Goal: Task Accomplishment & Management: Manage account settings

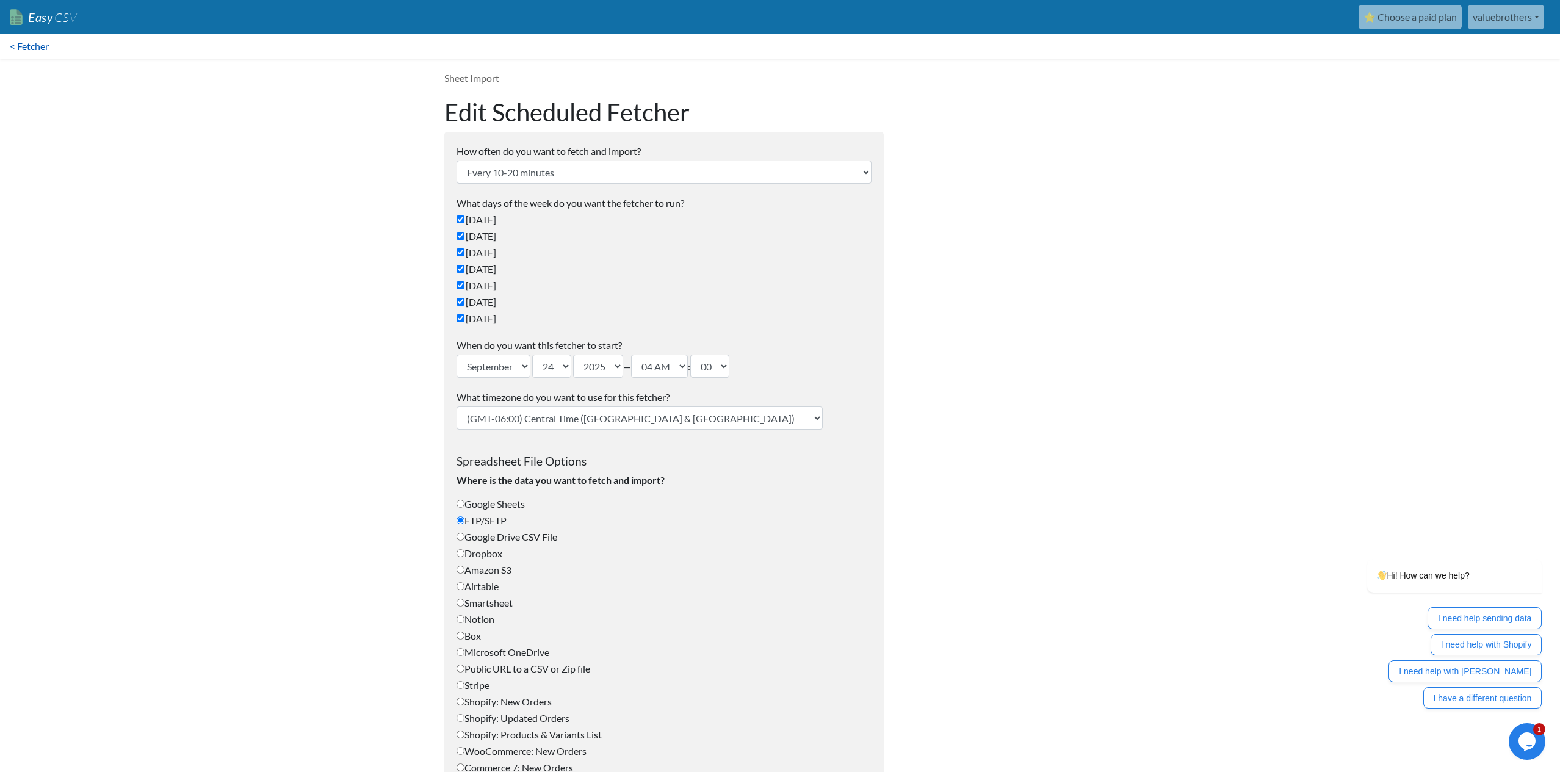
click at [40, 45] on link "< Fetcher" at bounding box center [29, 46] width 59 height 24
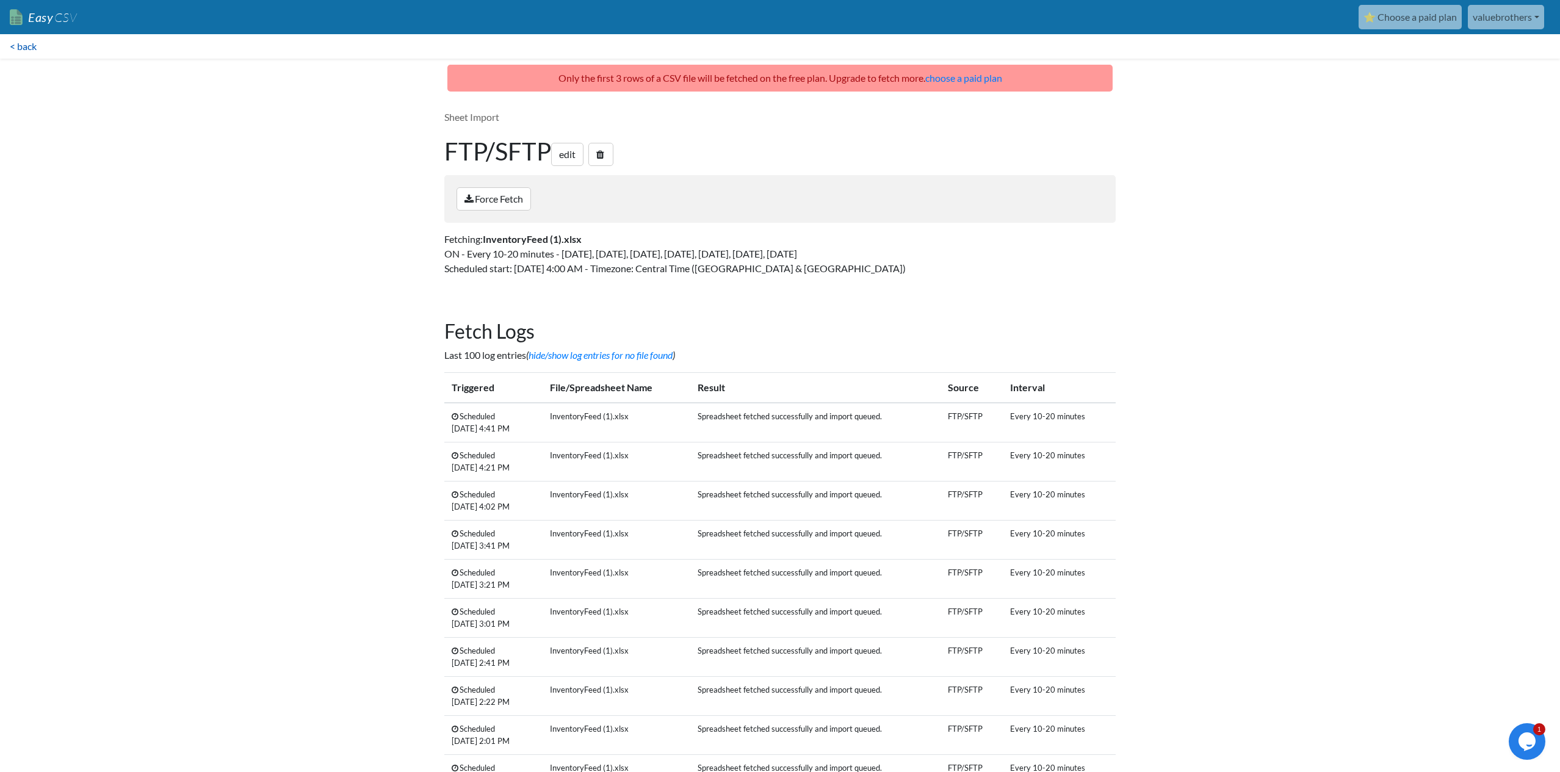
click at [23, 45] on link "< back" at bounding box center [23, 46] width 46 height 24
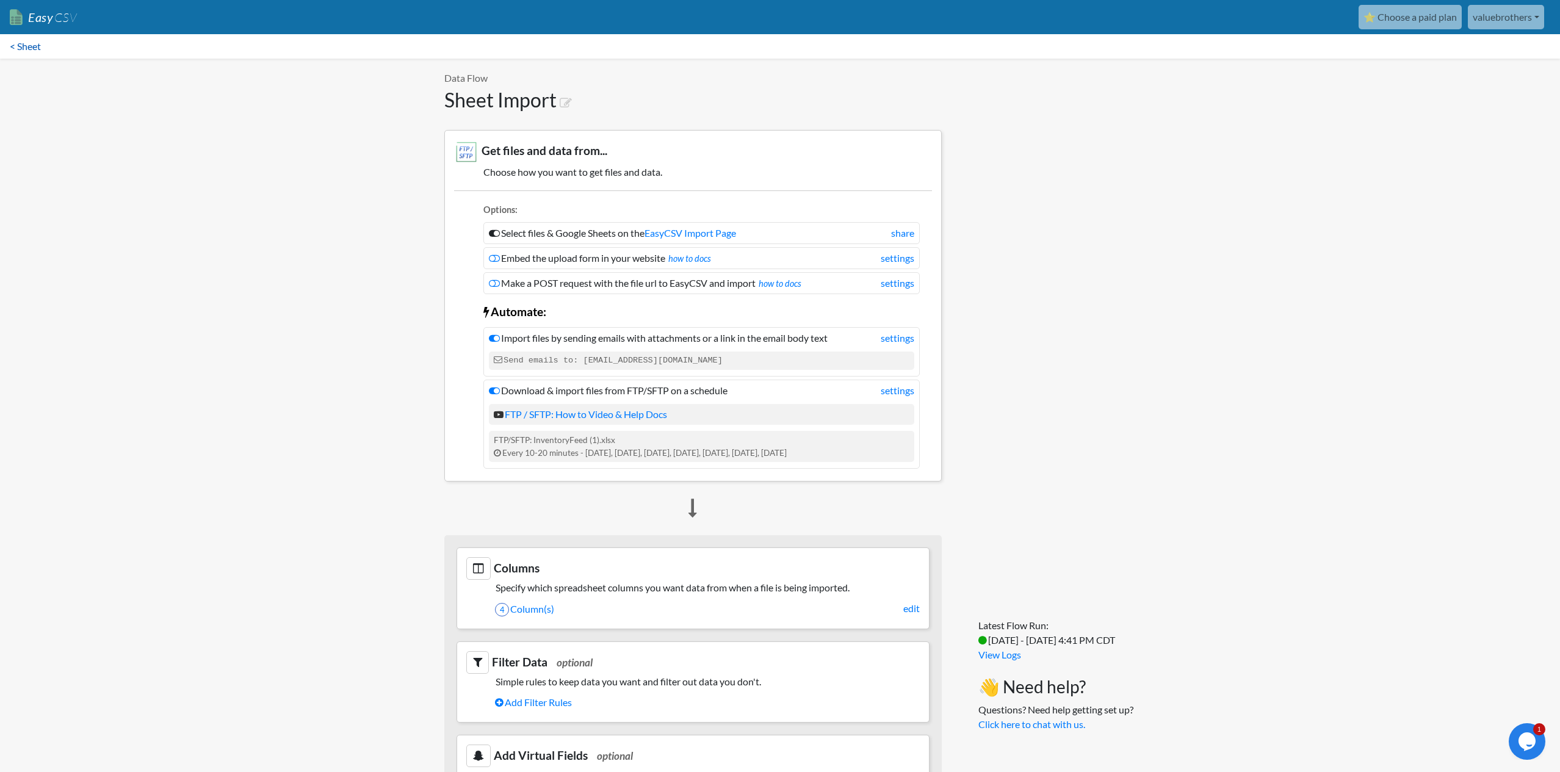
click at [19, 50] on link "< Sheet" at bounding box center [25, 46] width 51 height 24
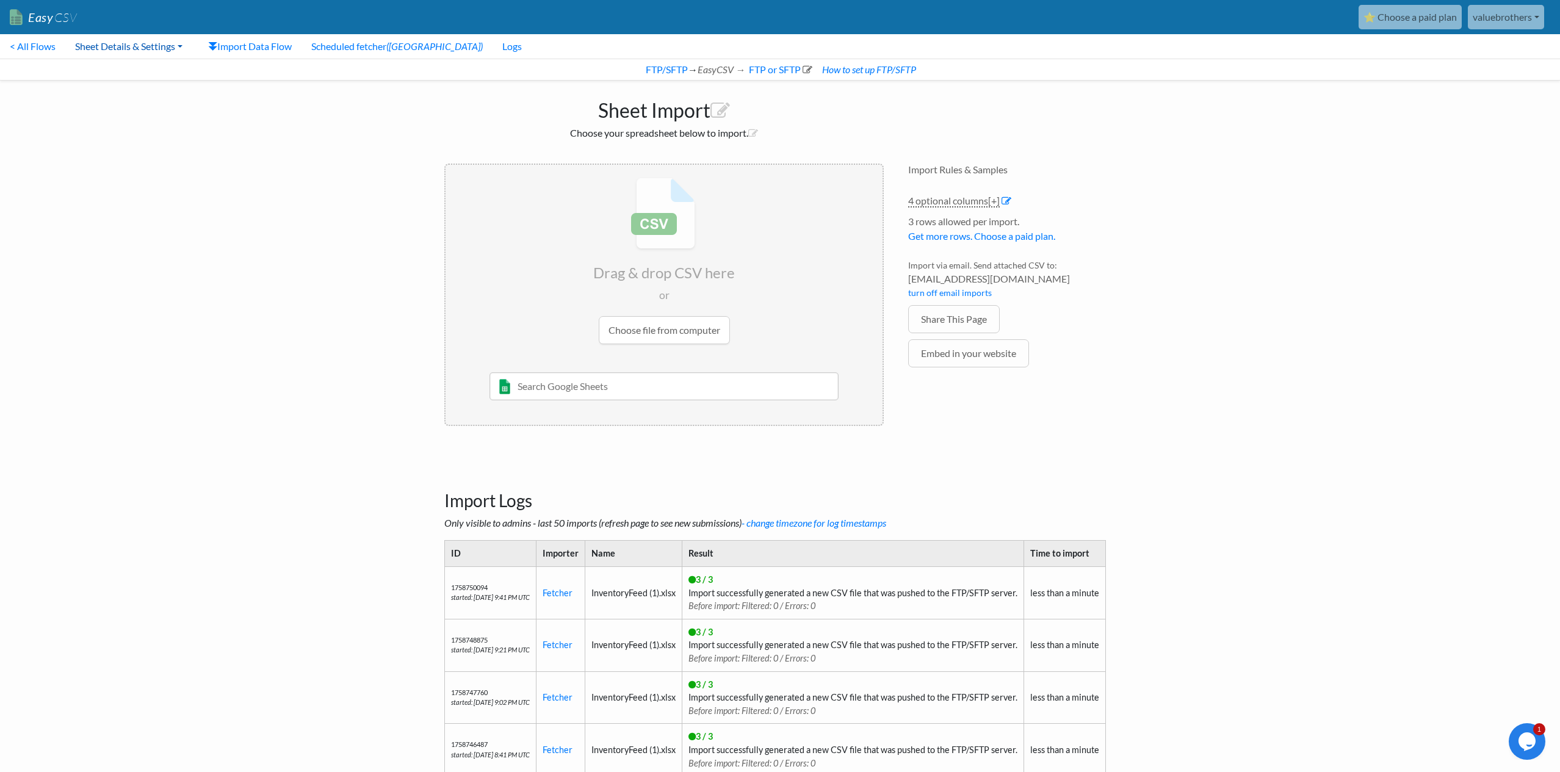
click at [171, 45] on link "Sheet Details & Settings" at bounding box center [128, 46] width 127 height 24
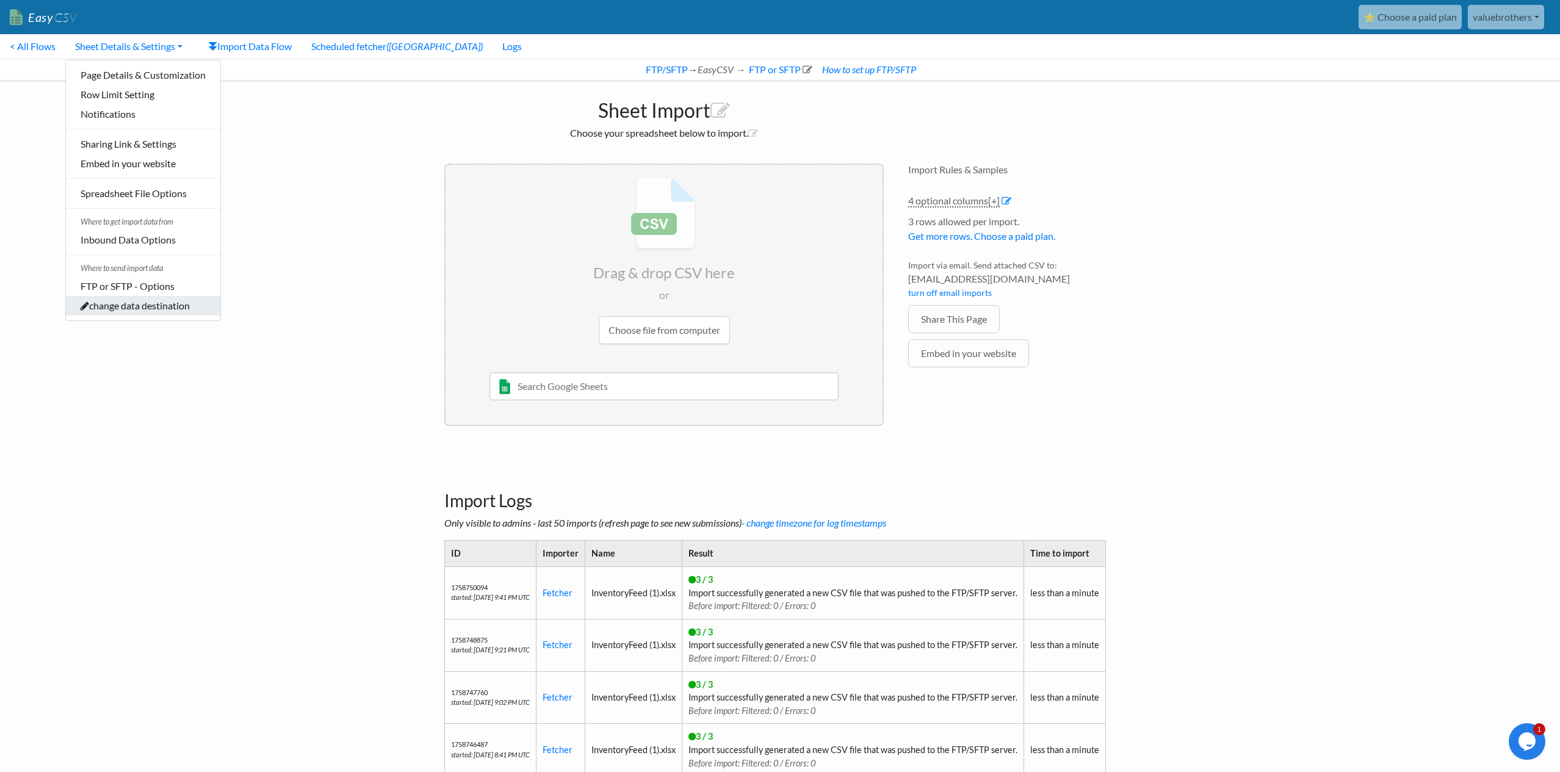
click at [170, 312] on link "change data destination" at bounding box center [143, 306] width 154 height 20
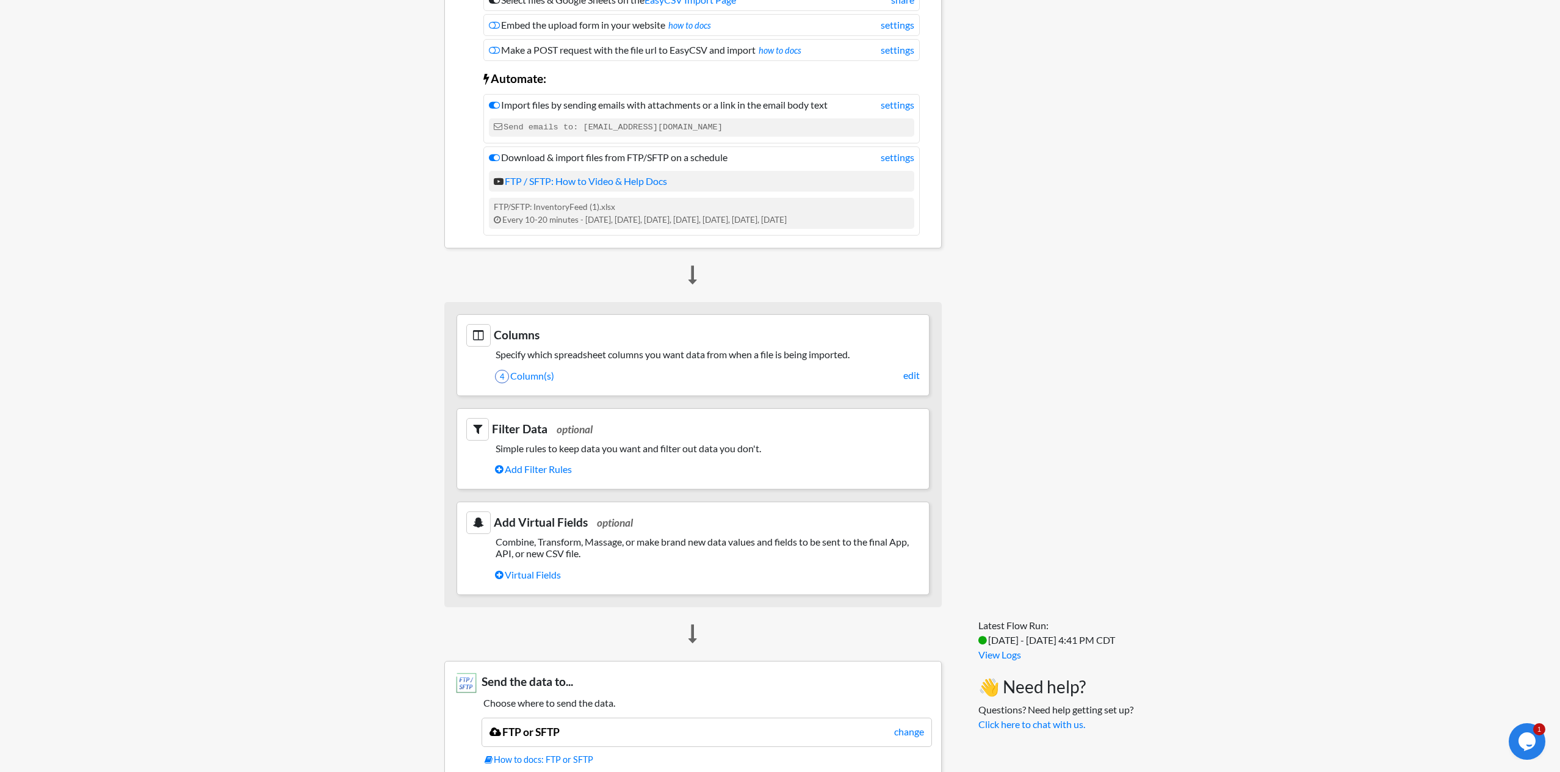
scroll to position [240, 0]
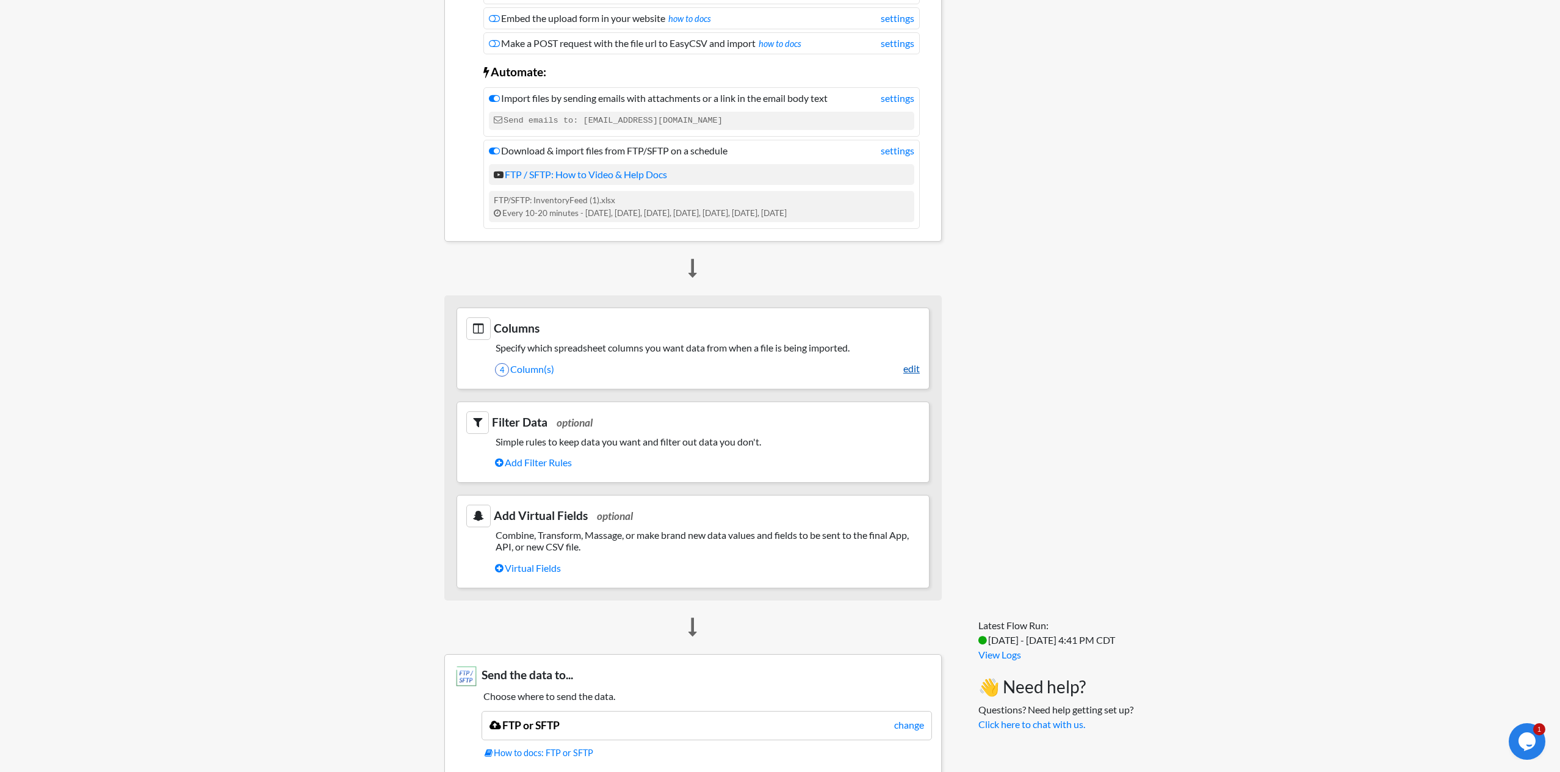
click at [907, 372] on link "edit" at bounding box center [911, 368] width 16 height 15
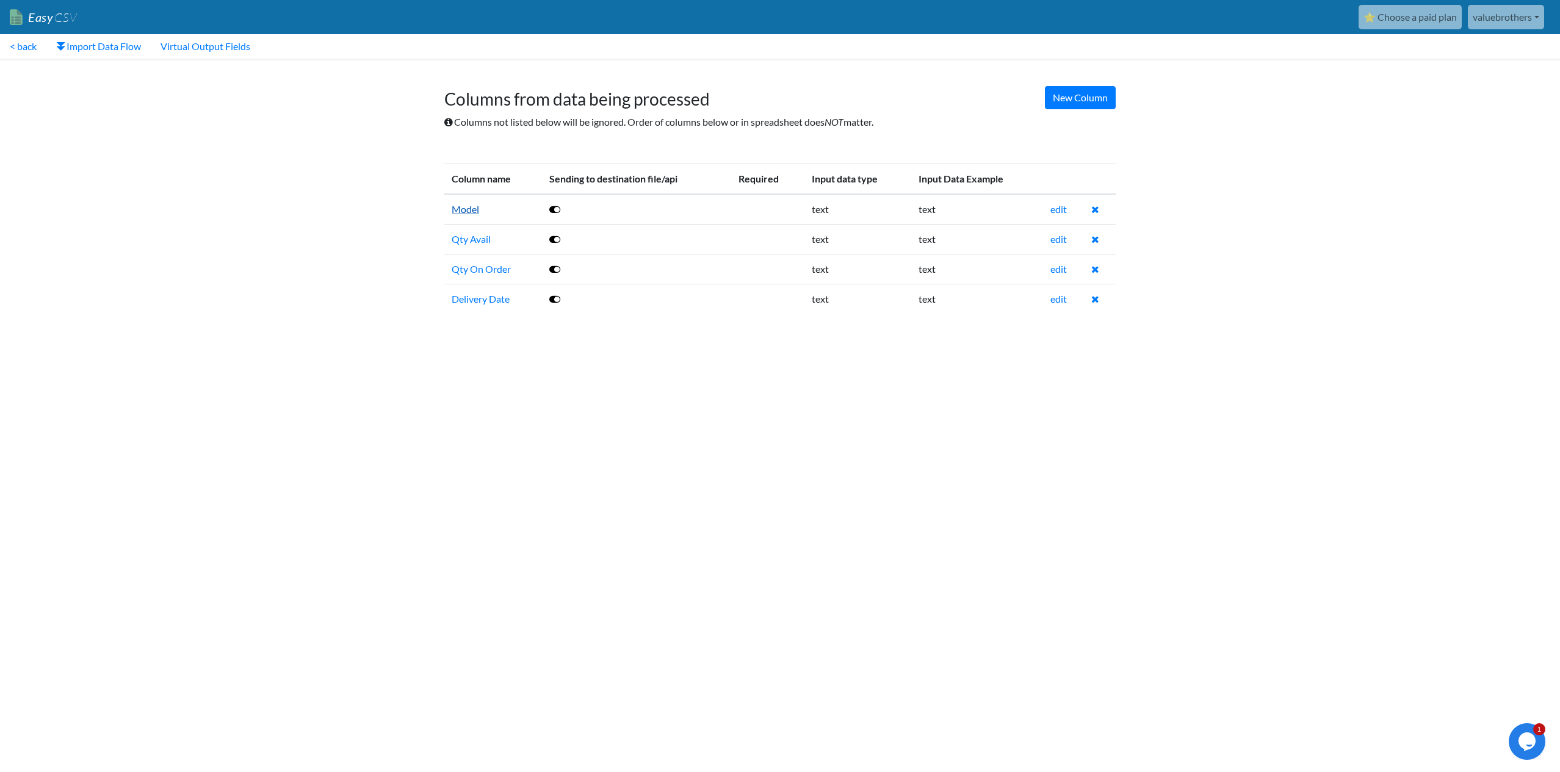
click at [466, 212] on link "Model" at bounding box center [465, 209] width 27 height 12
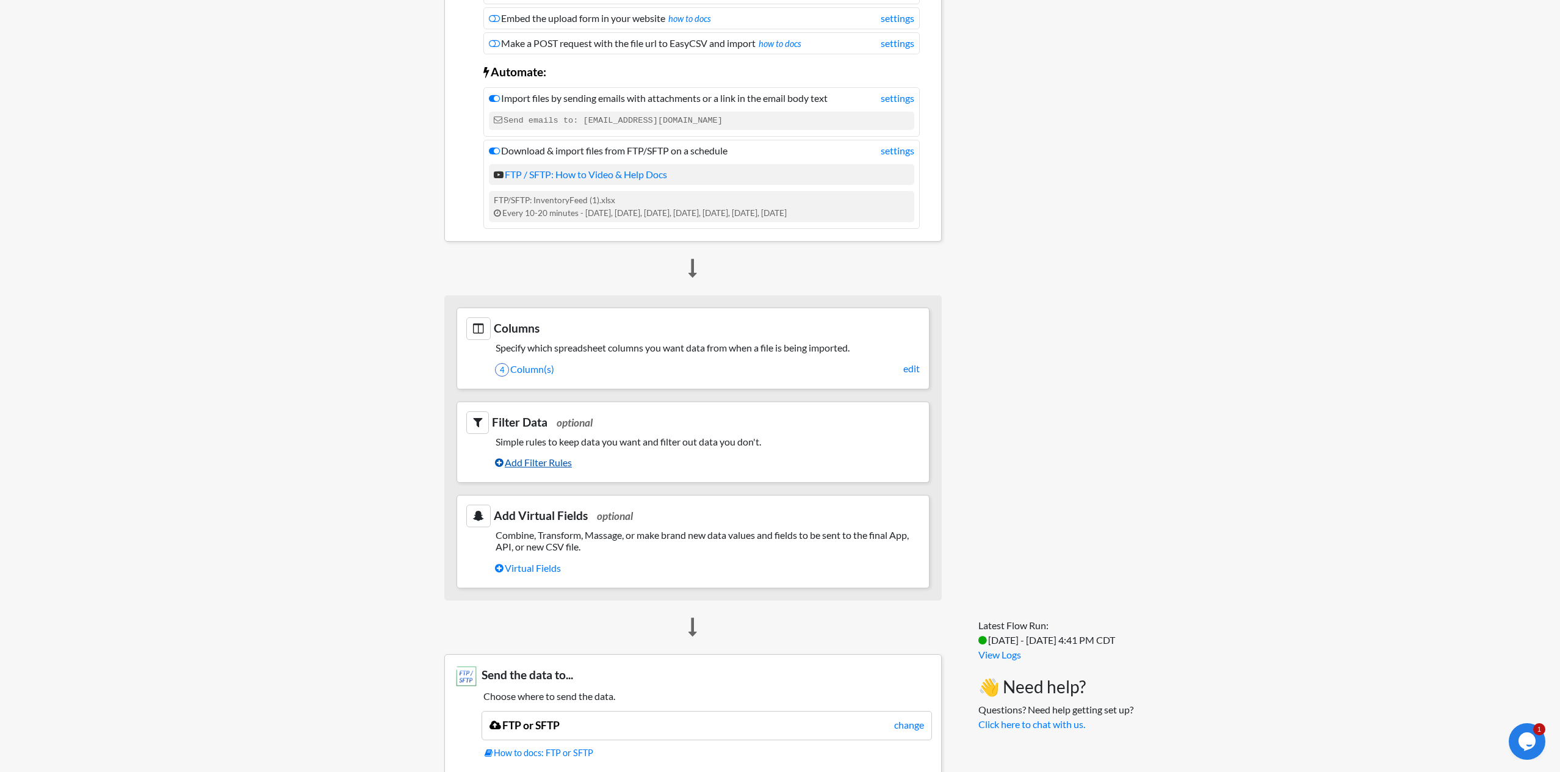
click at [567, 463] on link "Add Filter Rules" at bounding box center [707, 462] width 425 height 21
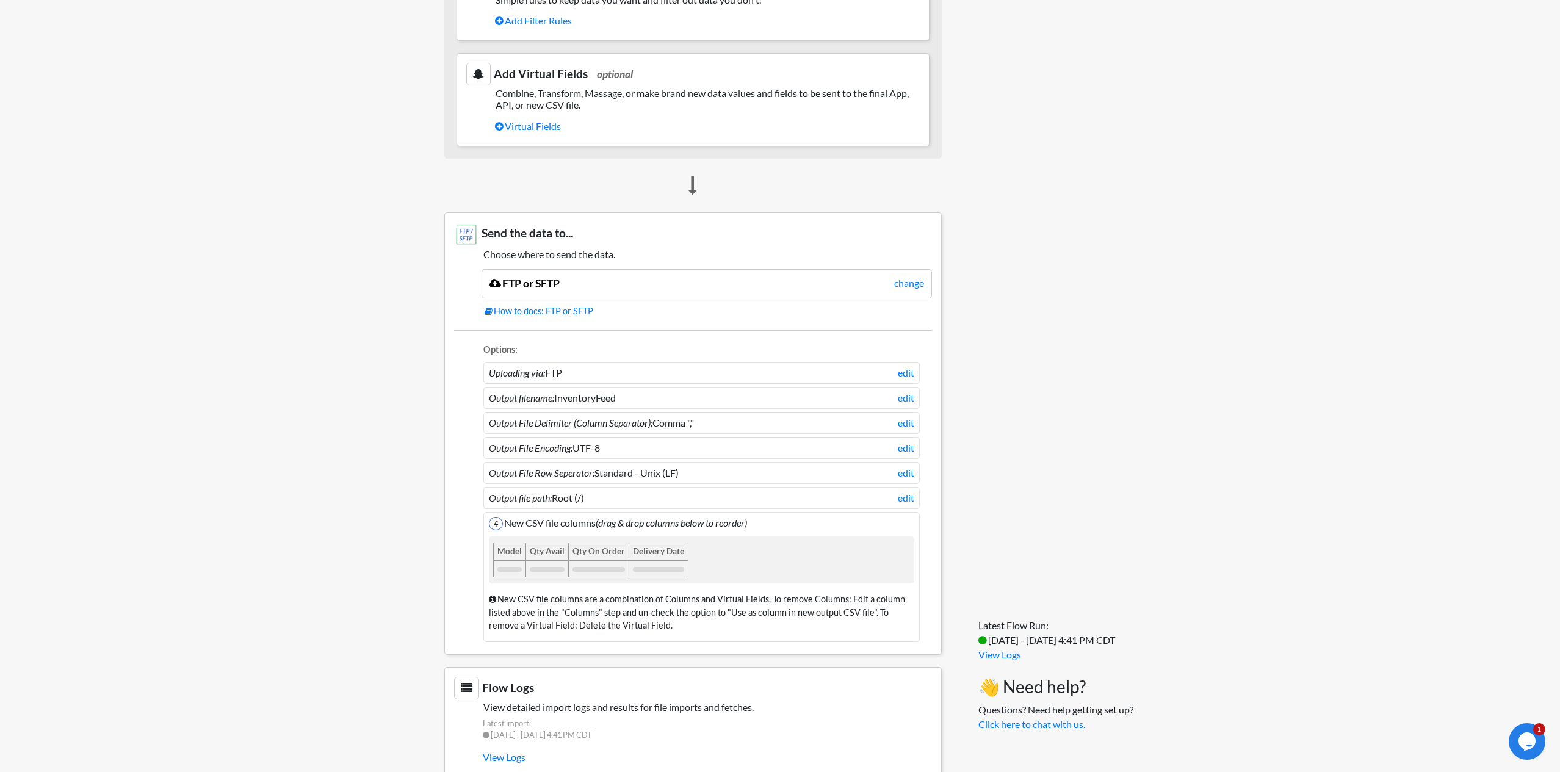
scroll to position [710, 0]
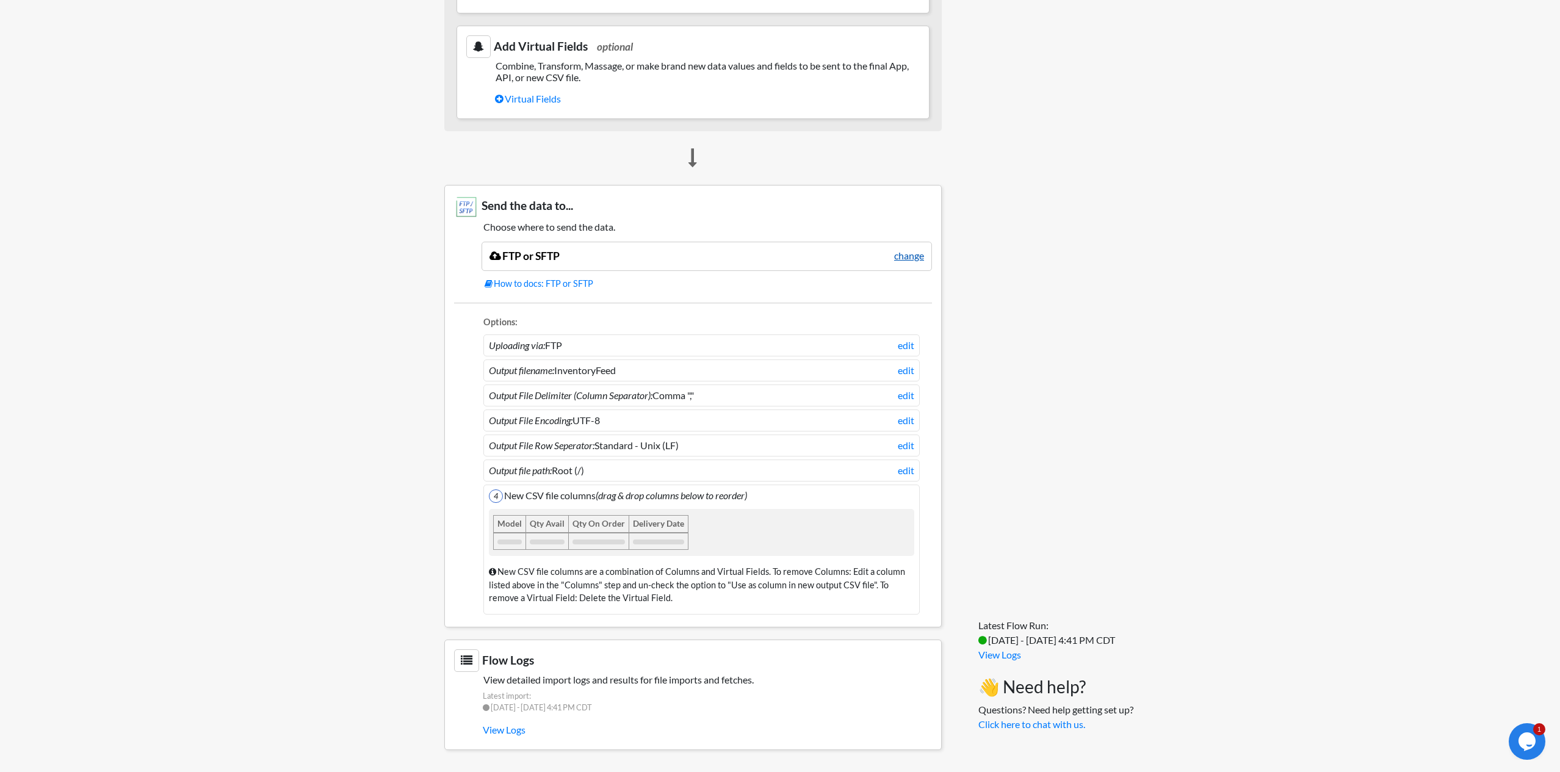
click at [902, 255] on link "change" at bounding box center [909, 255] width 30 height 15
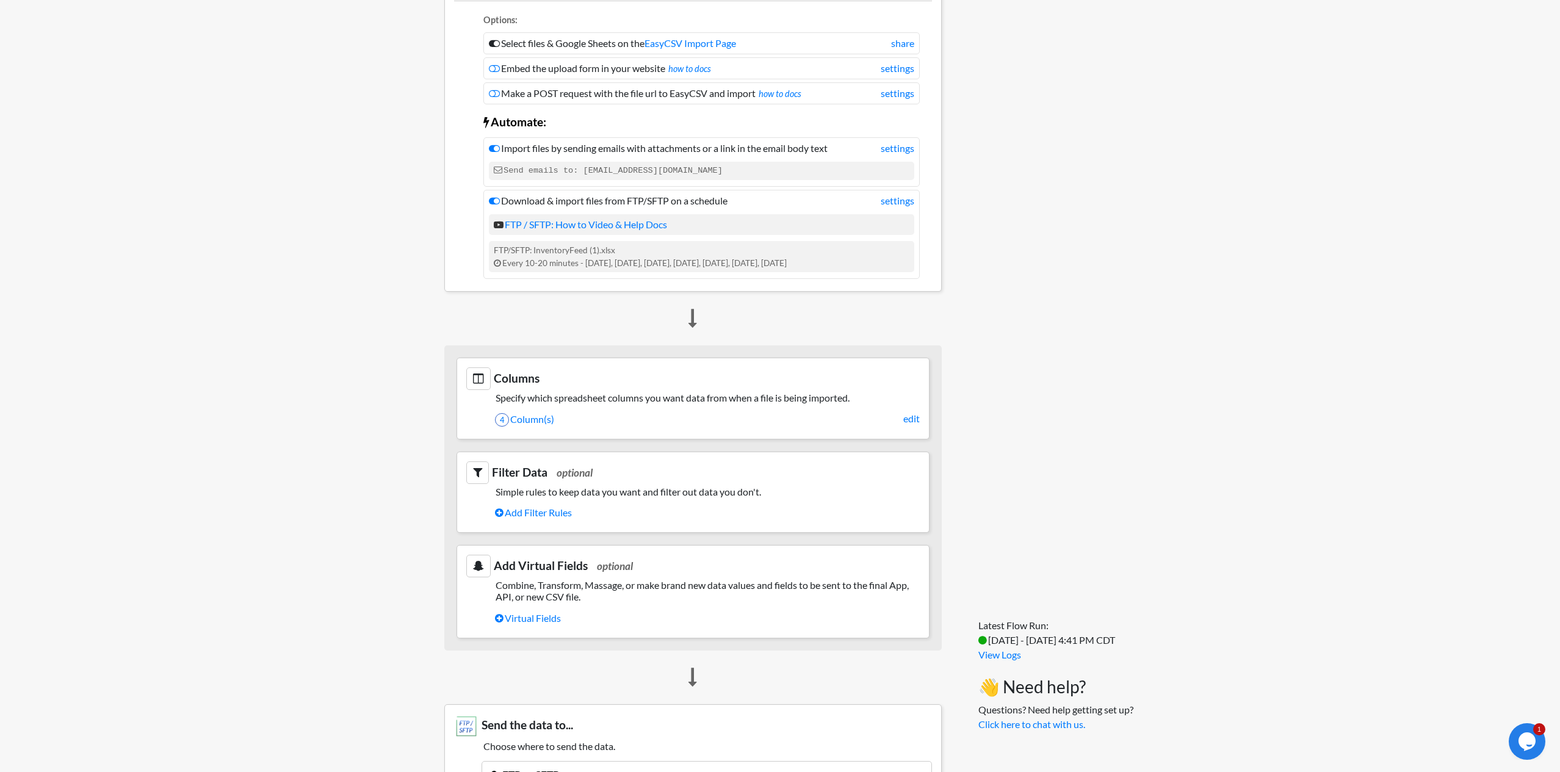
scroll to position [189, 0]
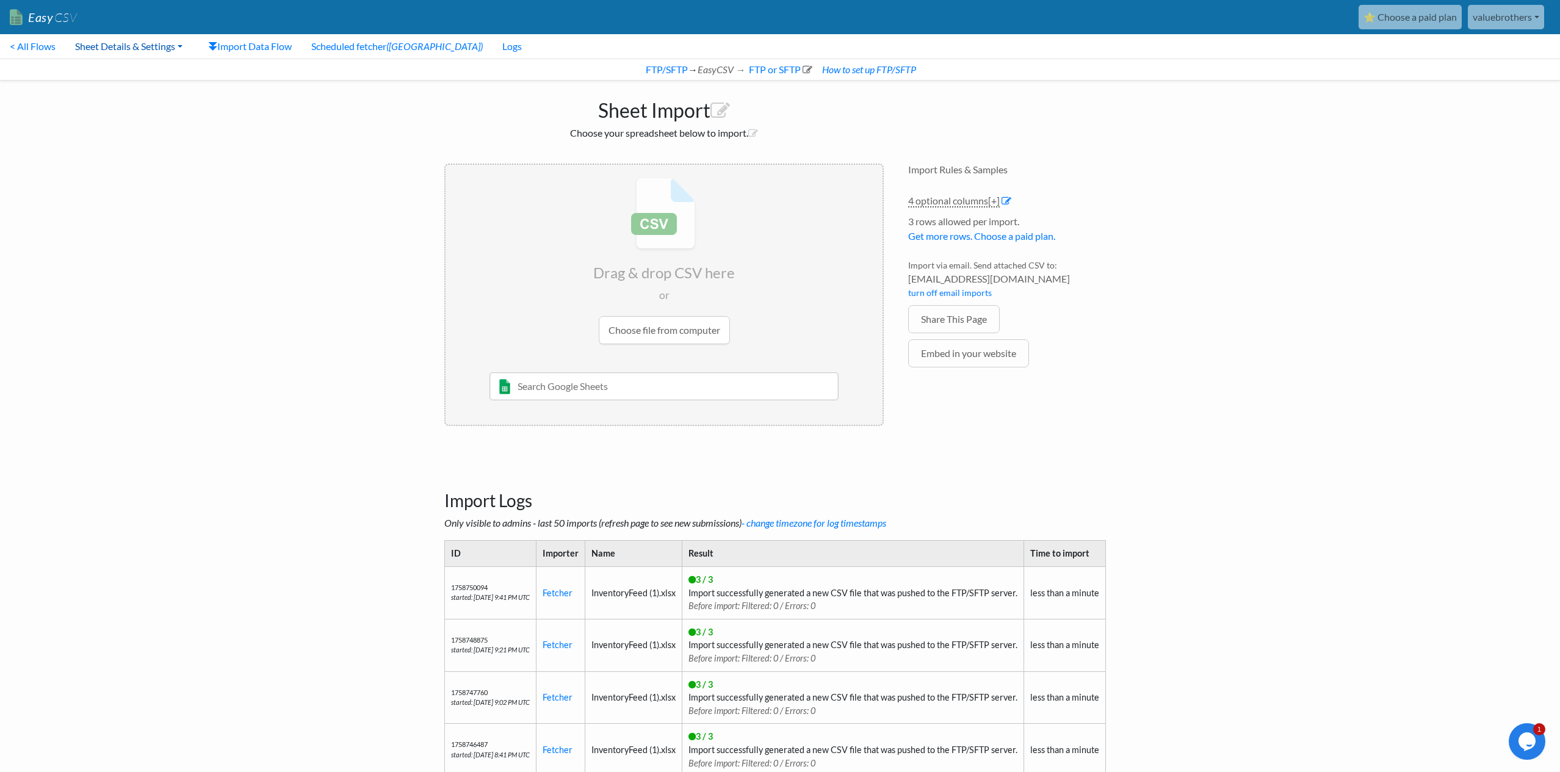
click at [170, 45] on link "Sheet Details & Settings" at bounding box center [128, 46] width 127 height 24
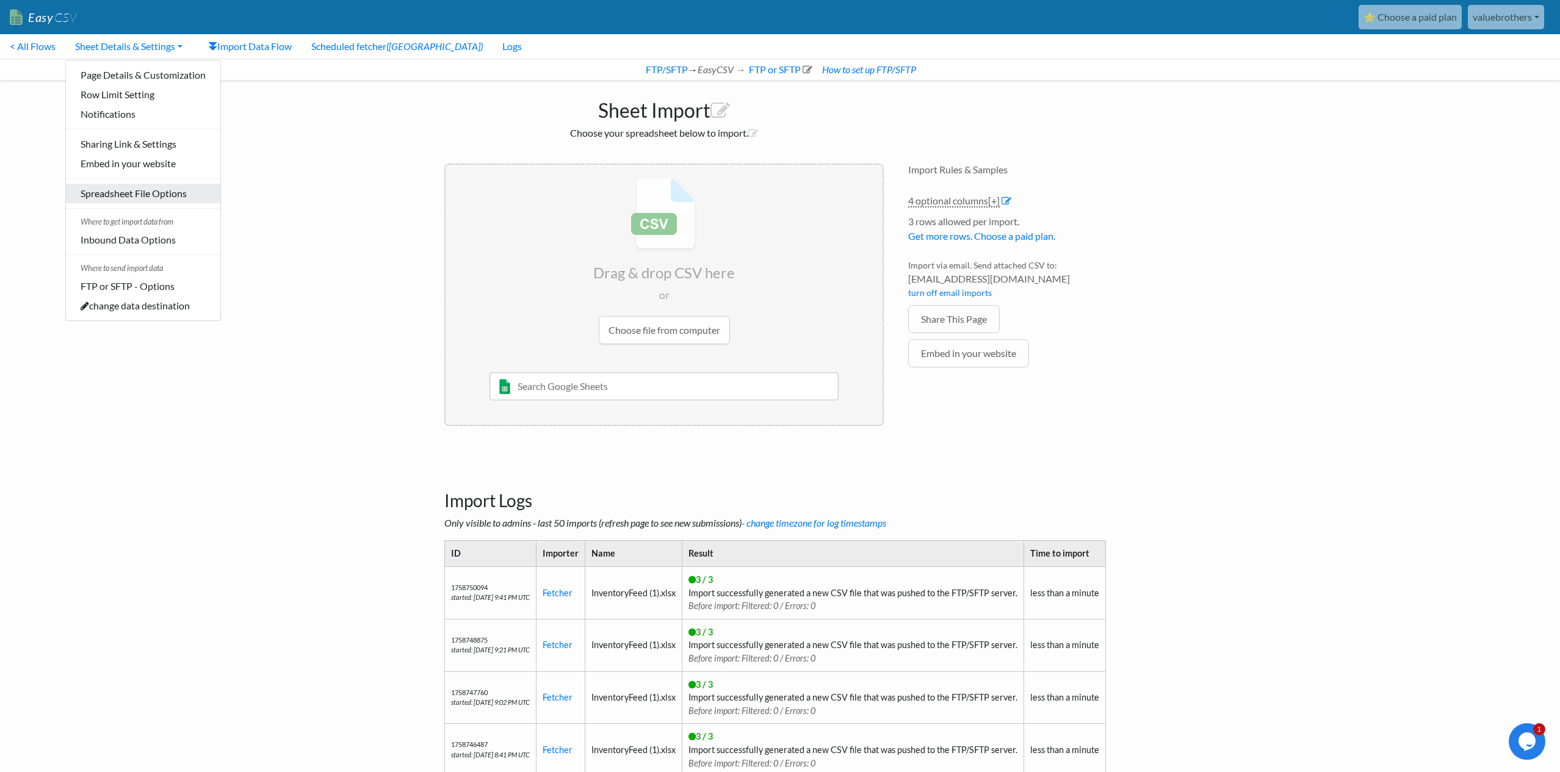
click at [166, 196] on link "Spreadsheet File Options" at bounding box center [143, 194] width 154 height 20
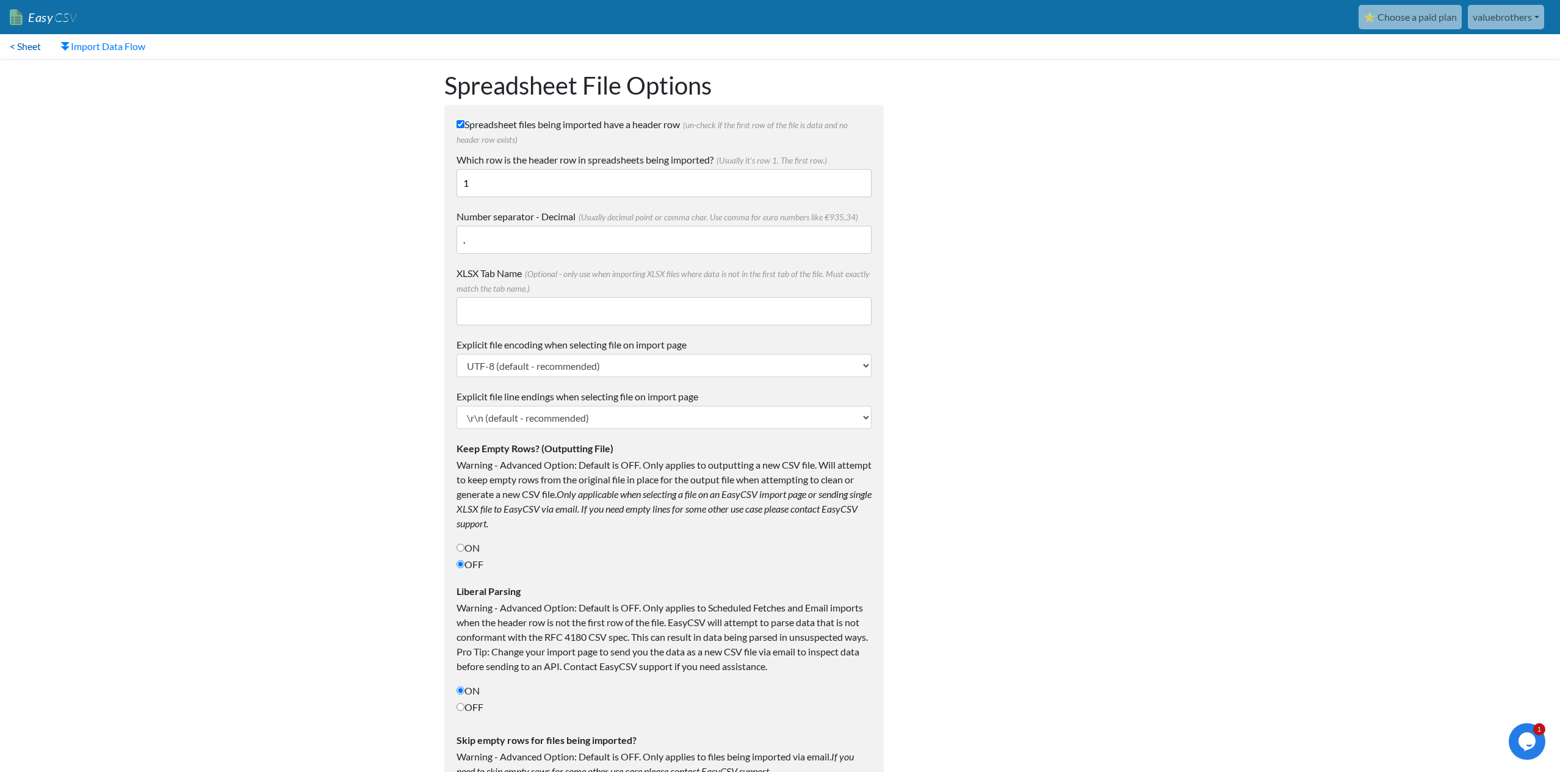
click at [18, 49] on link "< Sheet" at bounding box center [25, 46] width 51 height 24
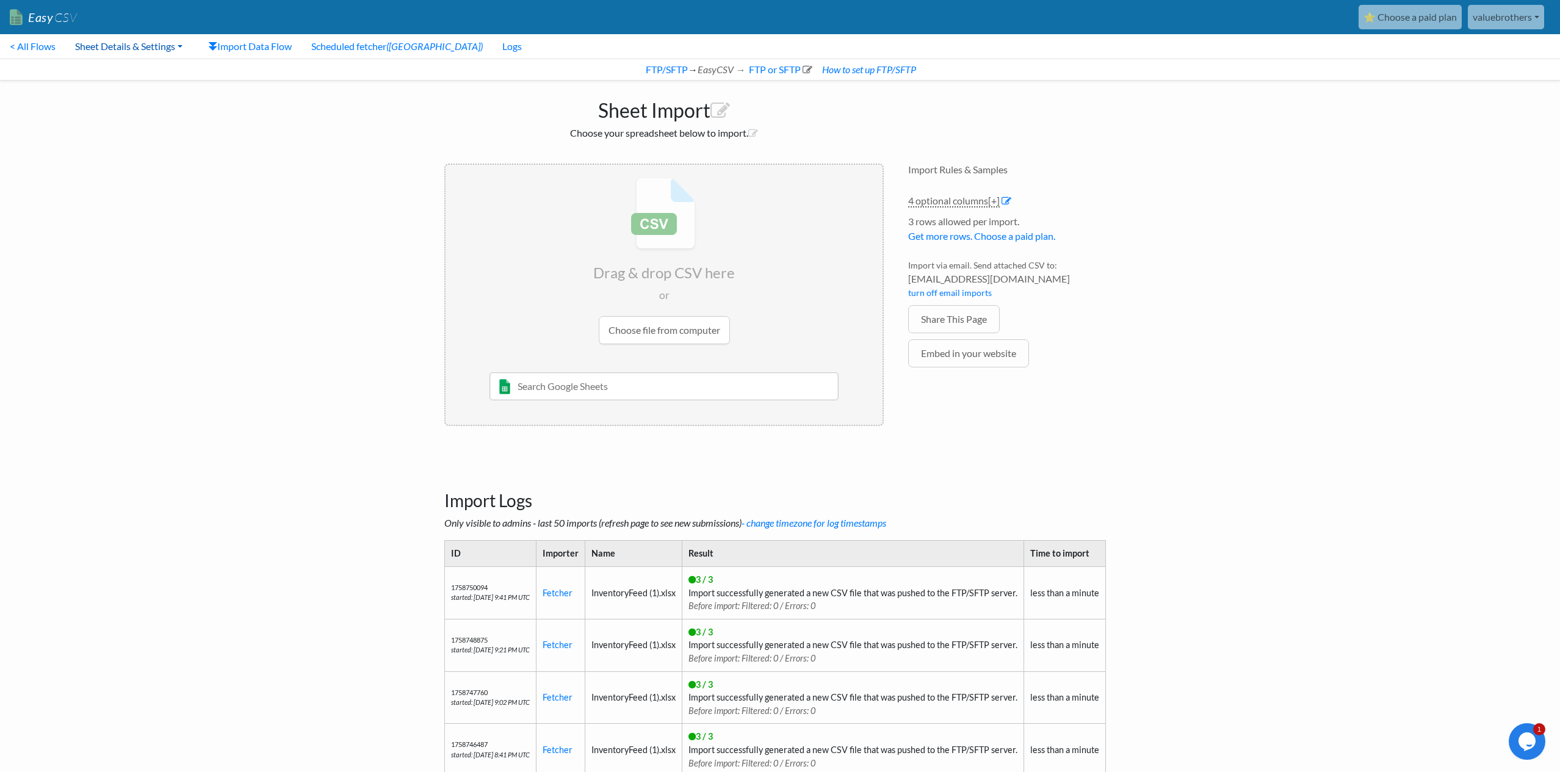
click at [96, 49] on link "Sheet Details & Settings" at bounding box center [128, 46] width 127 height 24
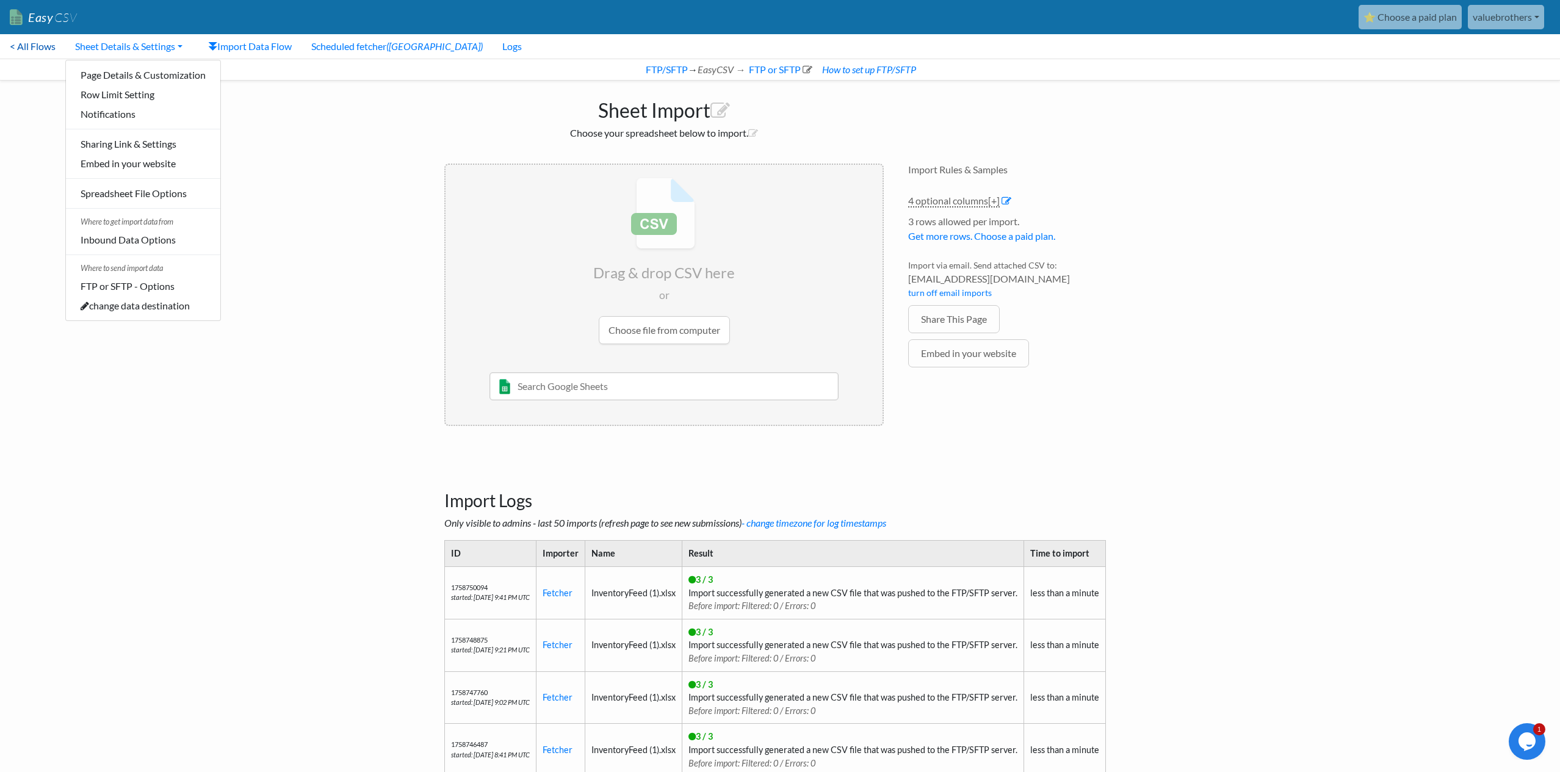
click at [35, 46] on link "< All Flows" at bounding box center [32, 46] width 65 height 24
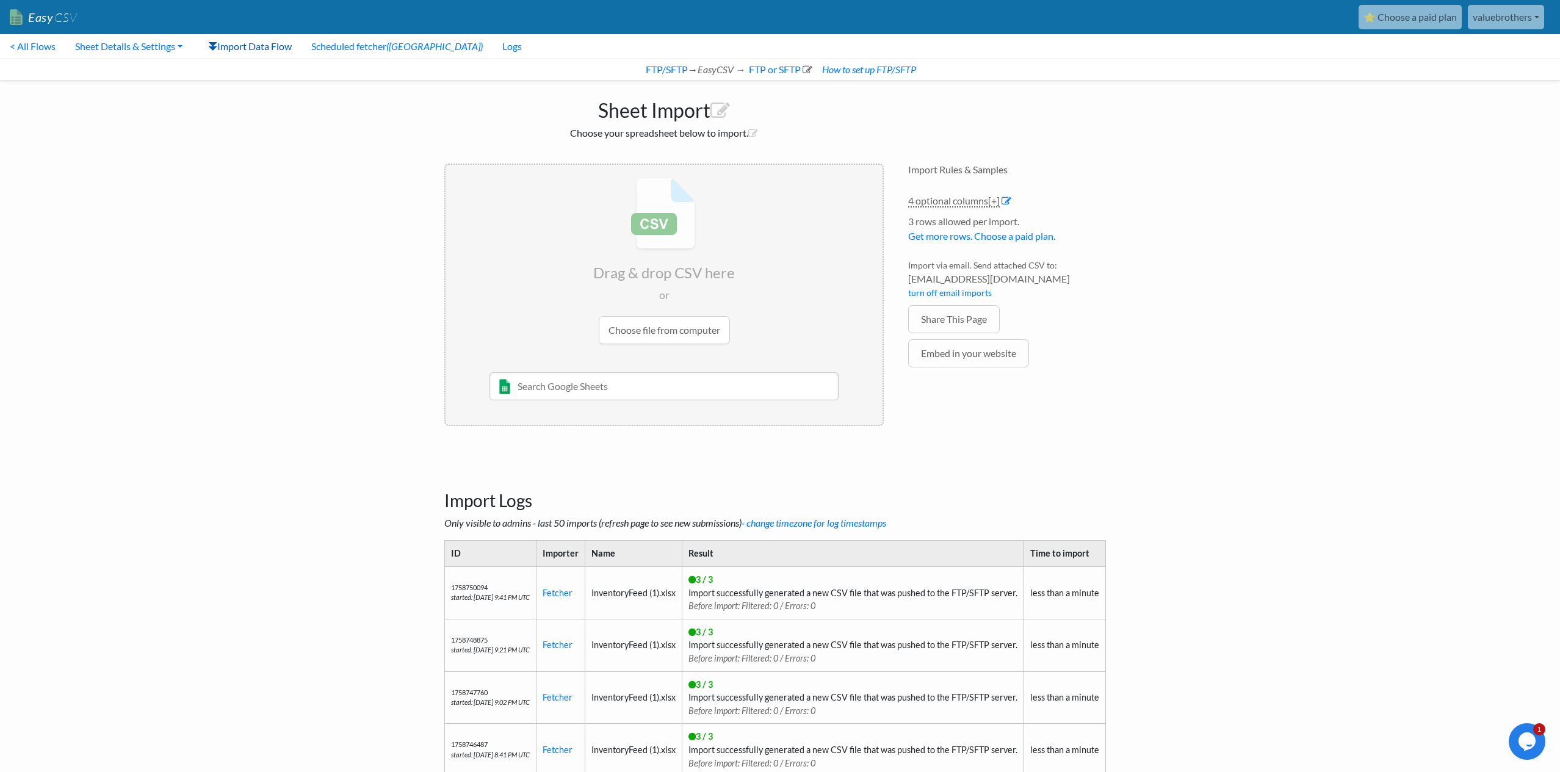
click at [253, 50] on link "Import Data Flow" at bounding box center [249, 46] width 103 height 24
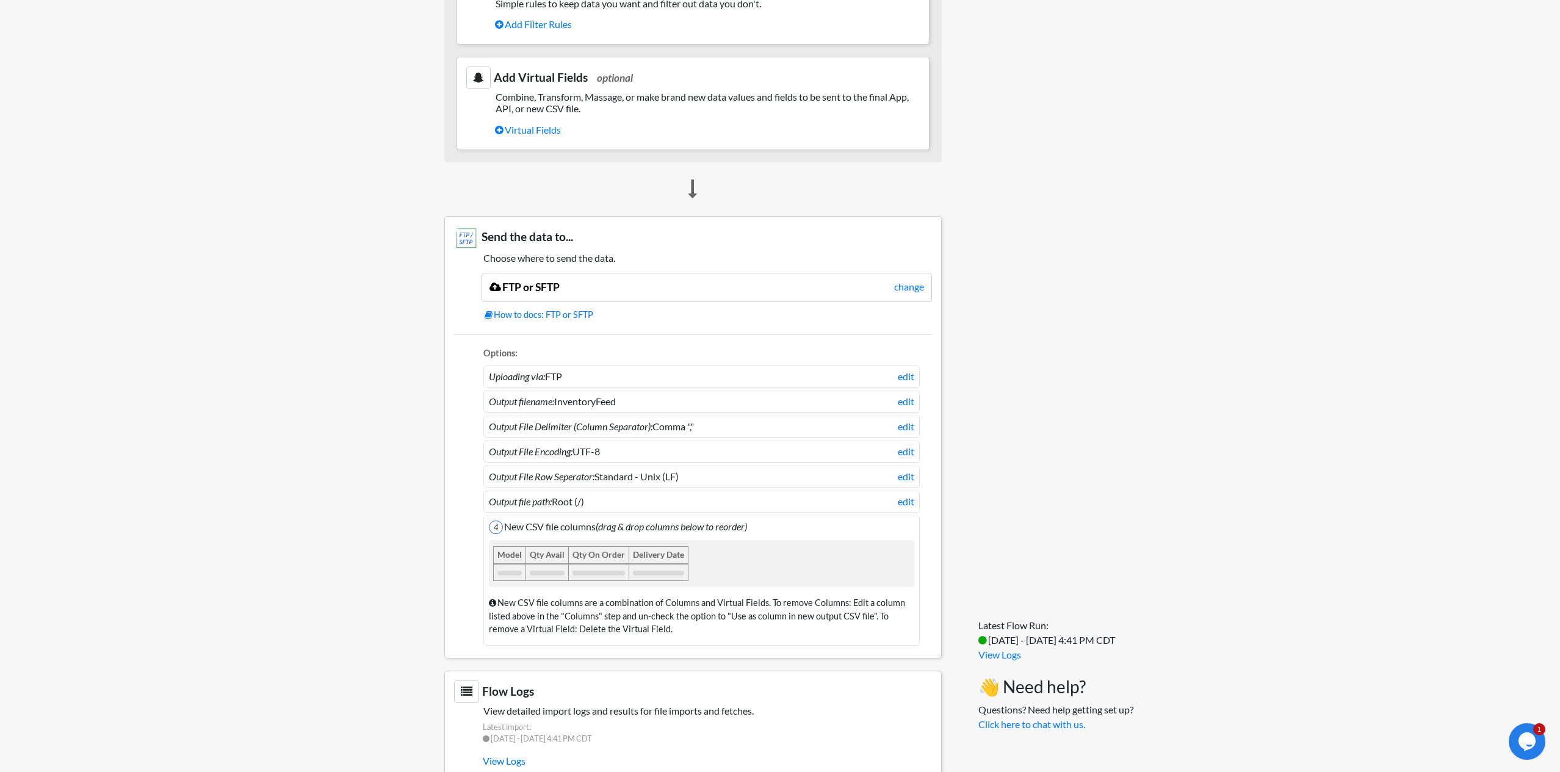
scroll to position [710, 0]
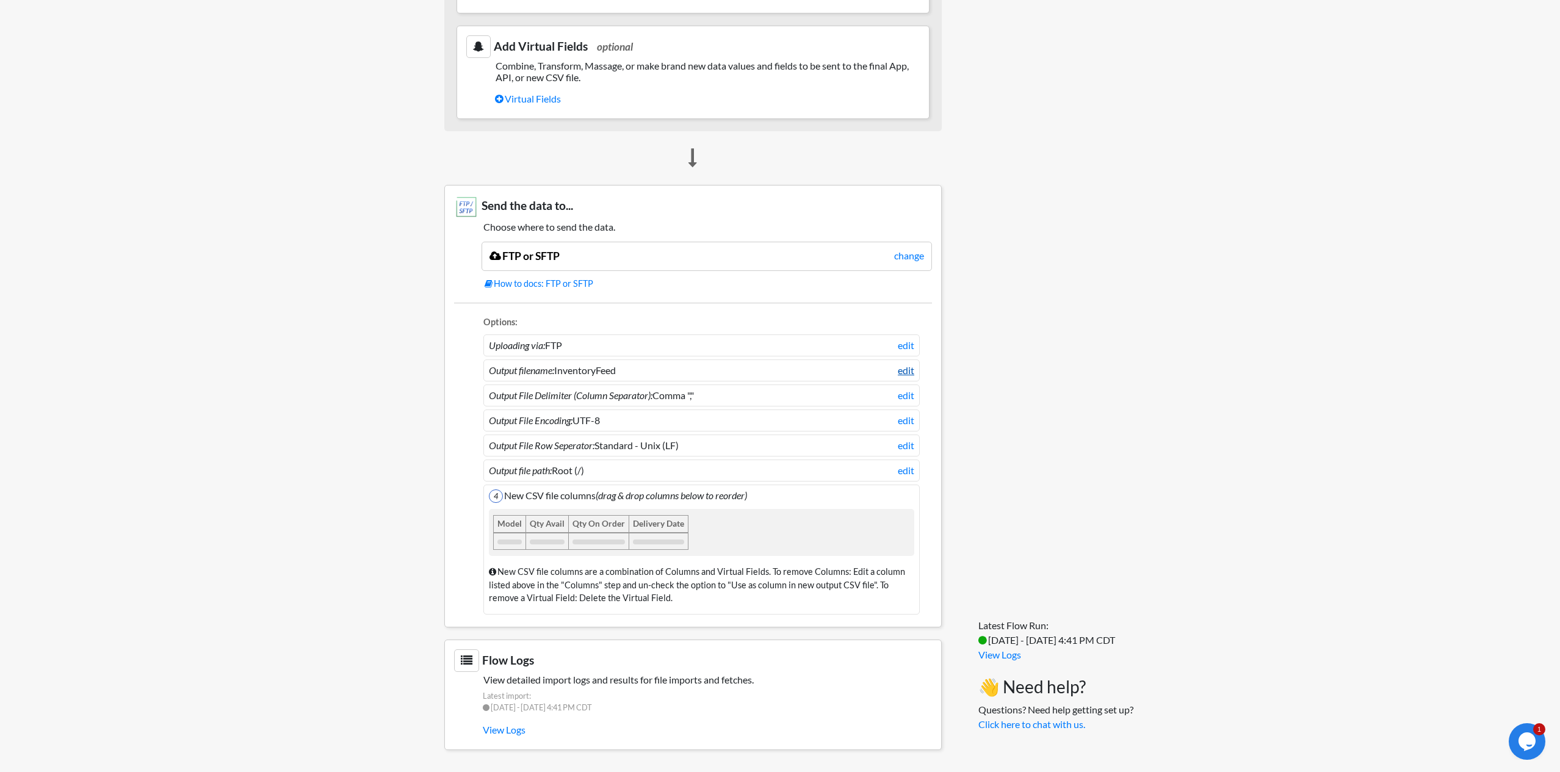
click at [902, 370] on link "edit" at bounding box center [906, 370] width 16 height 15
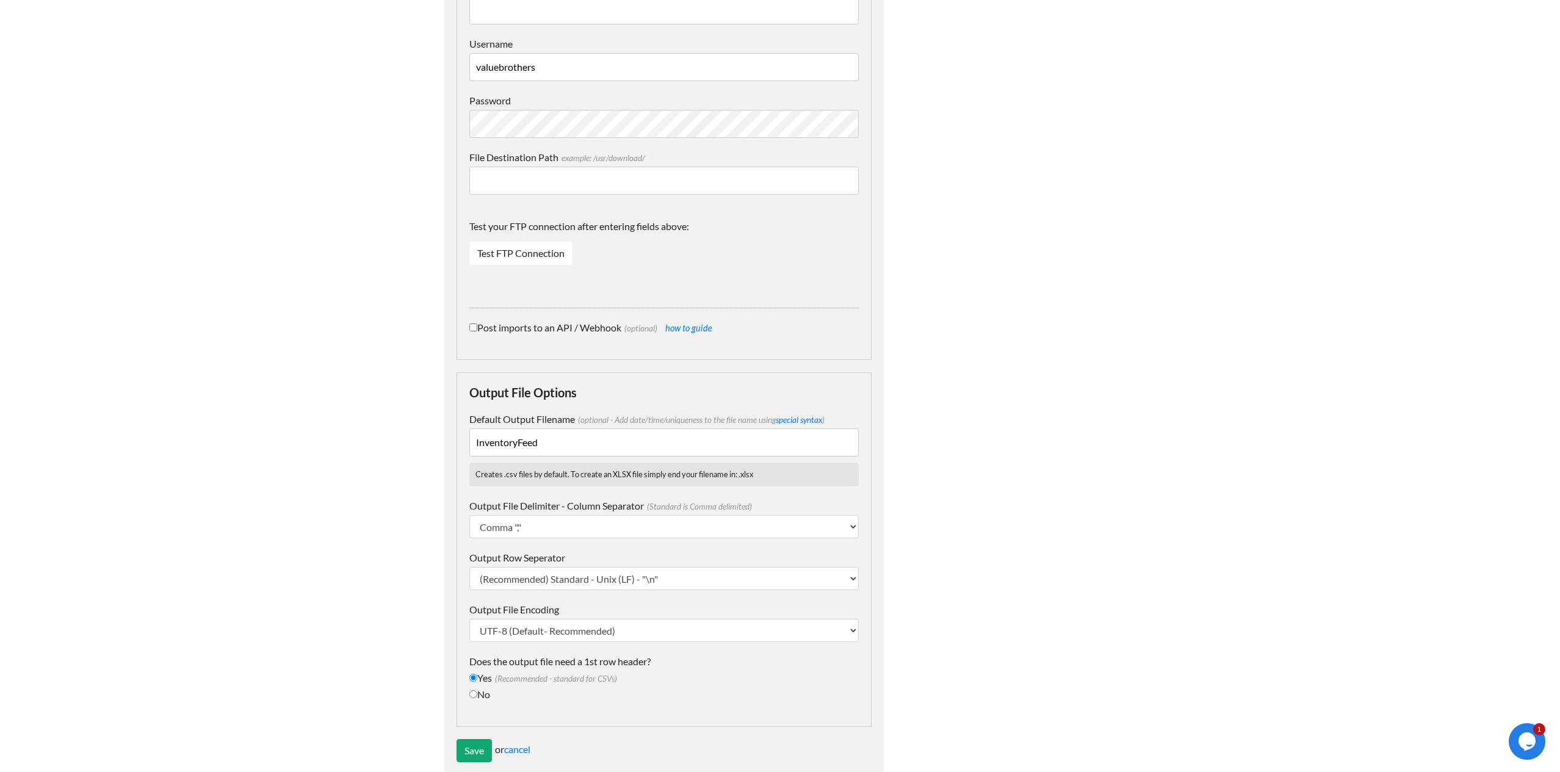
scroll to position [494, 0]
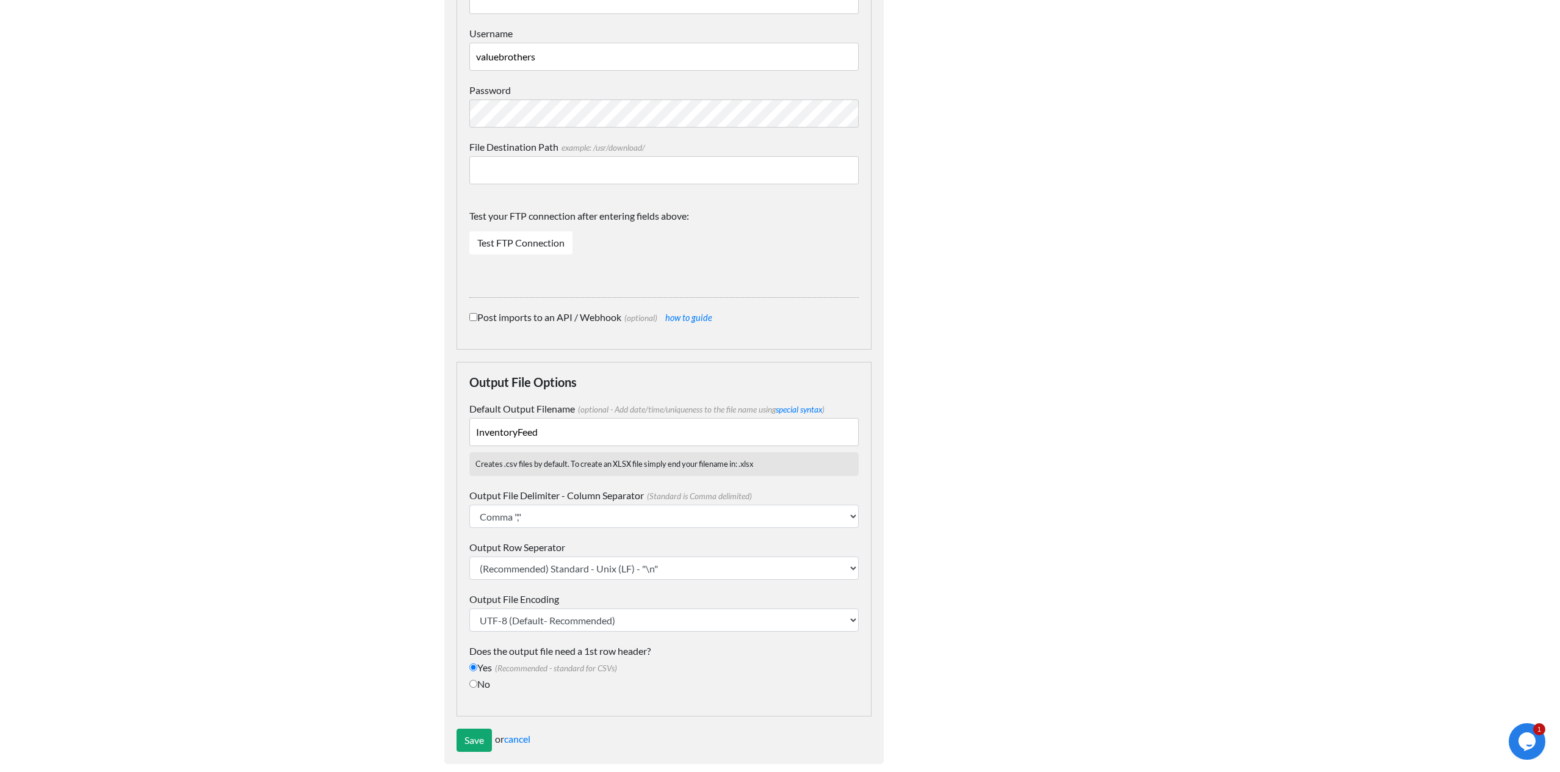
click at [475, 680] on input "No" at bounding box center [473, 684] width 8 height 8
radio input "true"
click at [473, 731] on input "Save" at bounding box center [473, 740] width 35 height 23
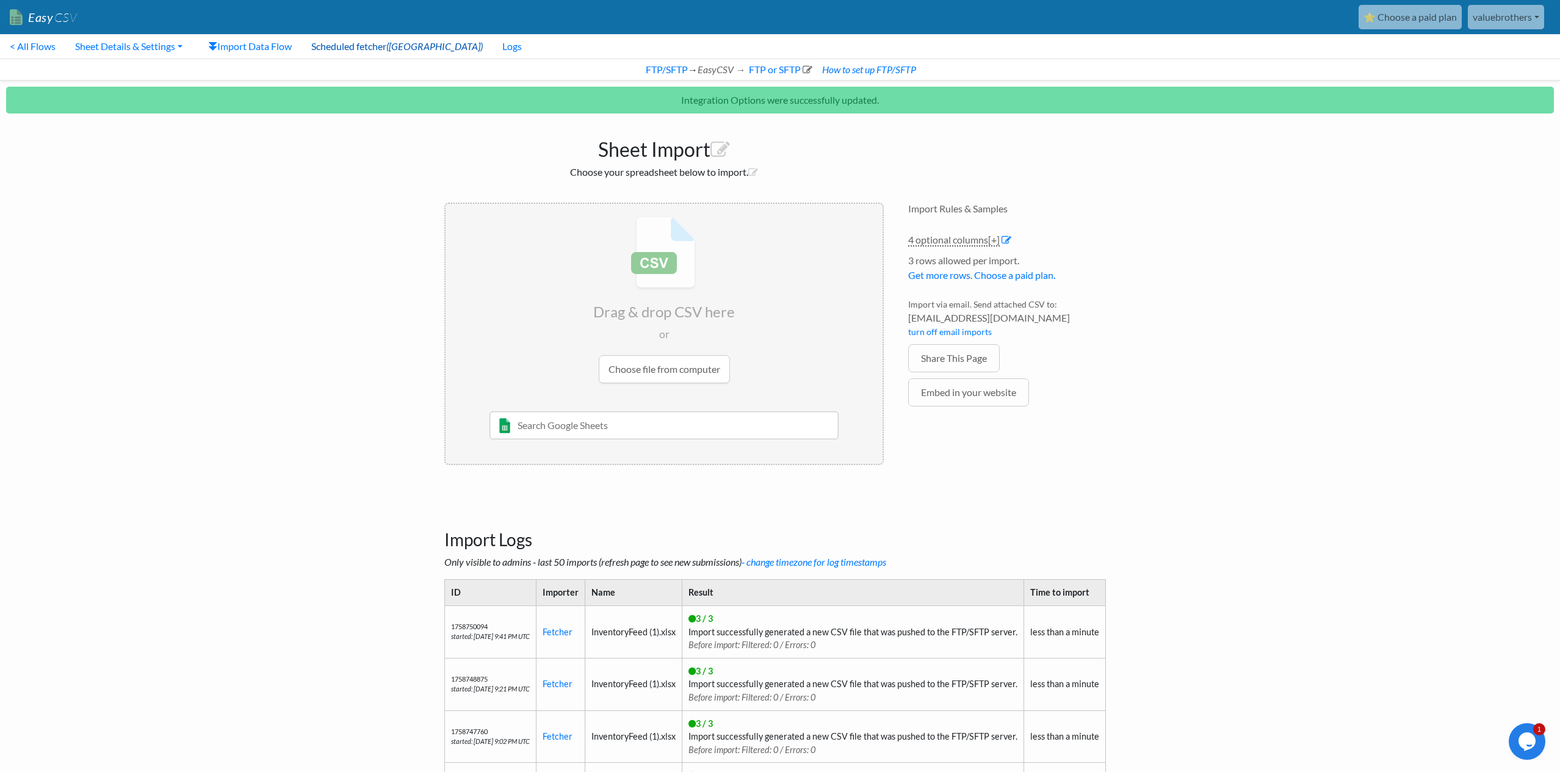
click at [350, 48] on link "Scheduled fetcher (ON)" at bounding box center [396, 46] width 191 height 24
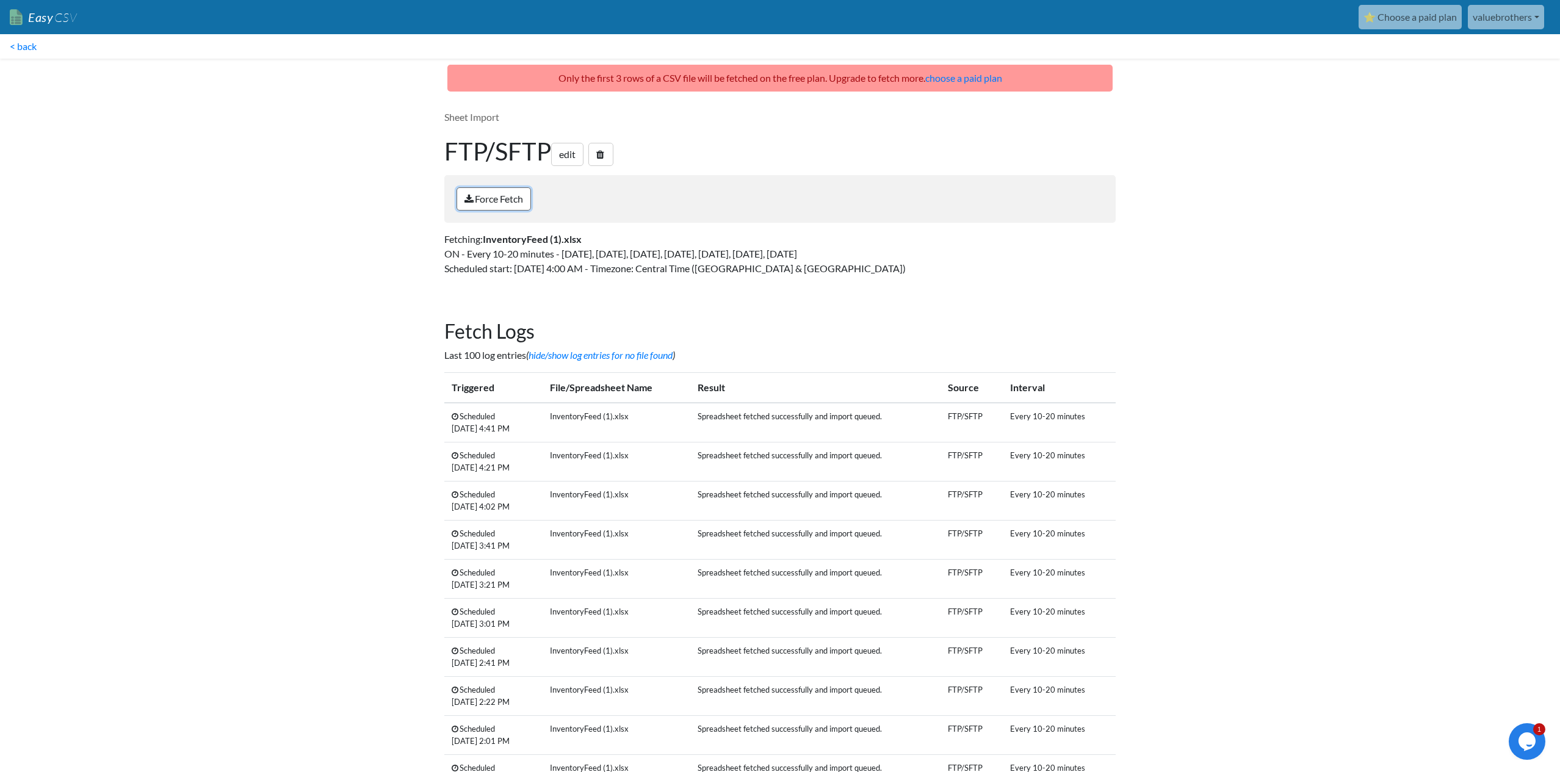
click at [499, 199] on link "Force Fetch" at bounding box center [493, 198] width 74 height 23
click at [588, 358] on link "hide/show log entries for no file found" at bounding box center [600, 355] width 144 height 12
click at [571, 355] on link "hide/show log entries for no file found" at bounding box center [600, 355] width 144 height 12
